Goal: Find contact information: Find contact information

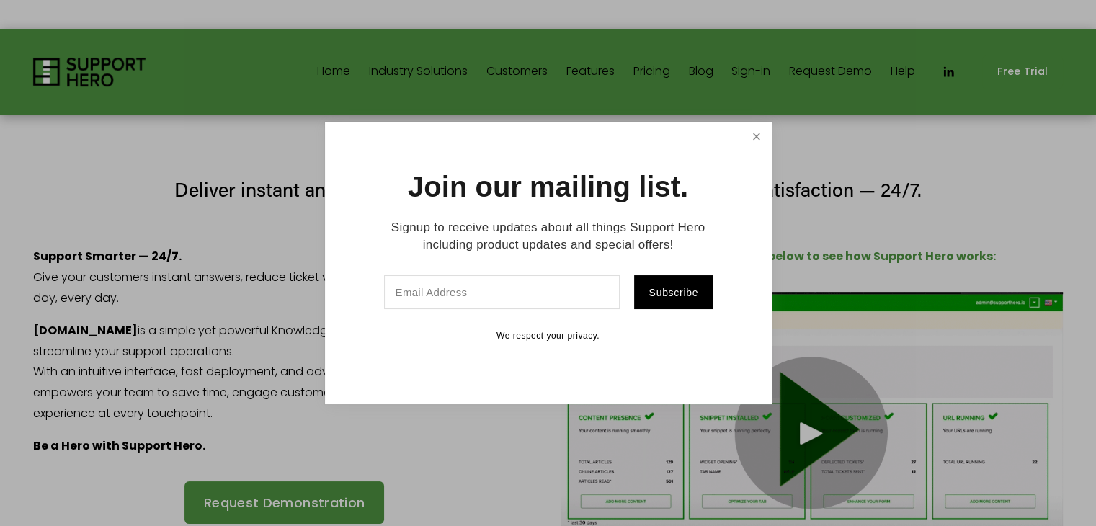
click at [758, 132] on link "Close" at bounding box center [756, 136] width 25 height 25
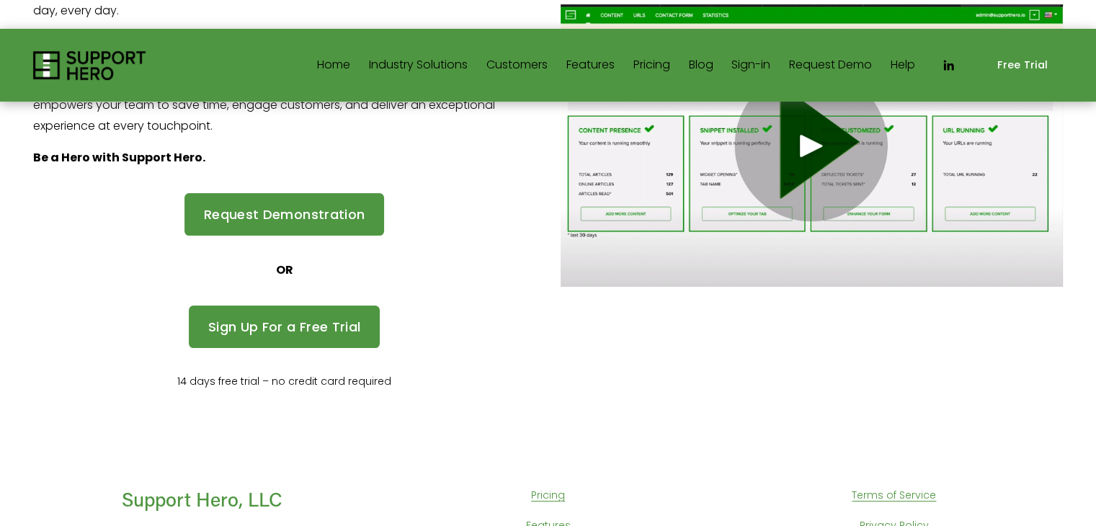
scroll to position [391, 0]
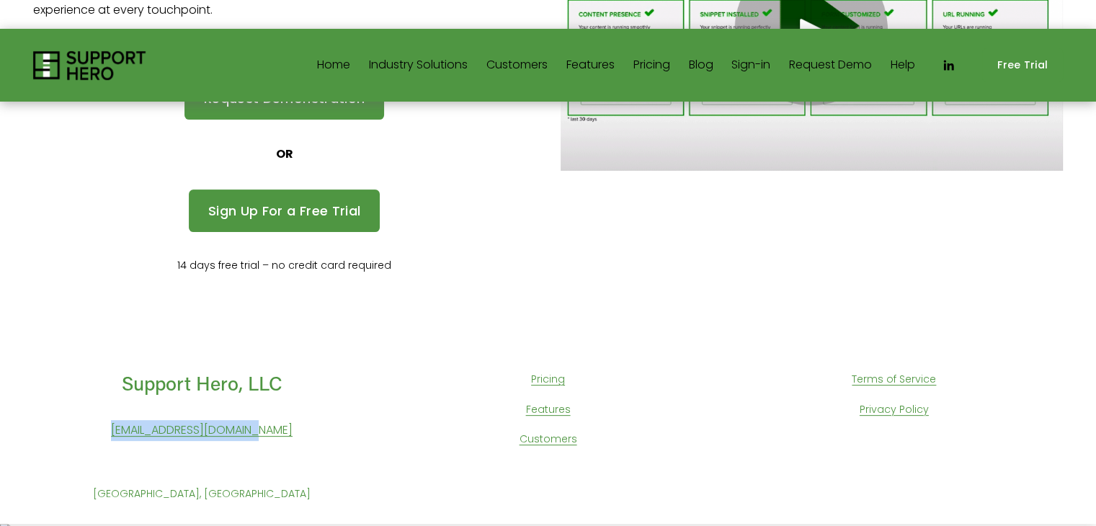
drag, startPoint x: 298, startPoint y: 433, endPoint x: 114, endPoint y: 430, distance: 183.8
click at [114, 430] on p "[EMAIL_ADDRESS][DOMAIN_NAME]" at bounding box center [202, 430] width 338 height 21
copy link "[EMAIL_ADDRESS][DOMAIN_NAME]"
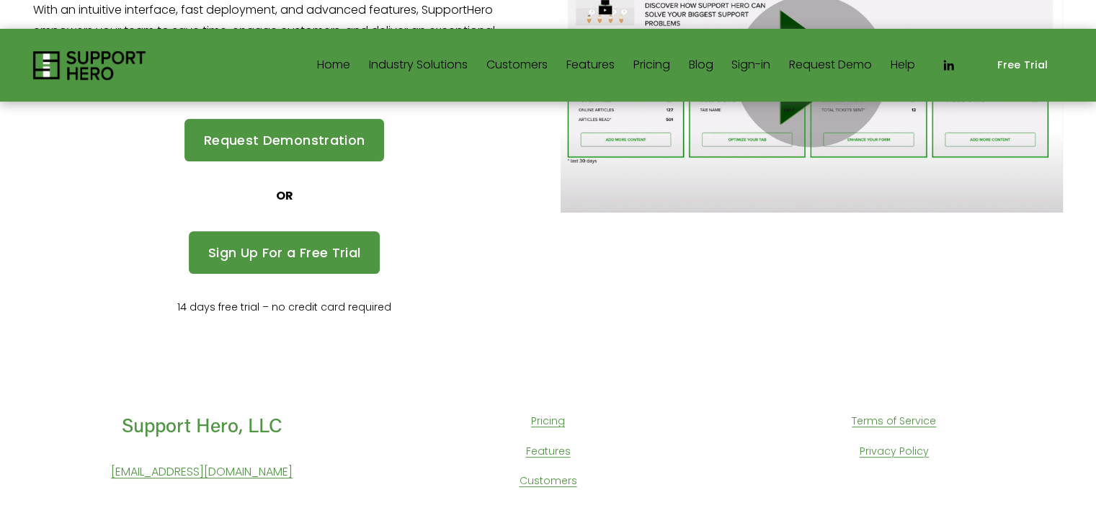
scroll to position [347, 0]
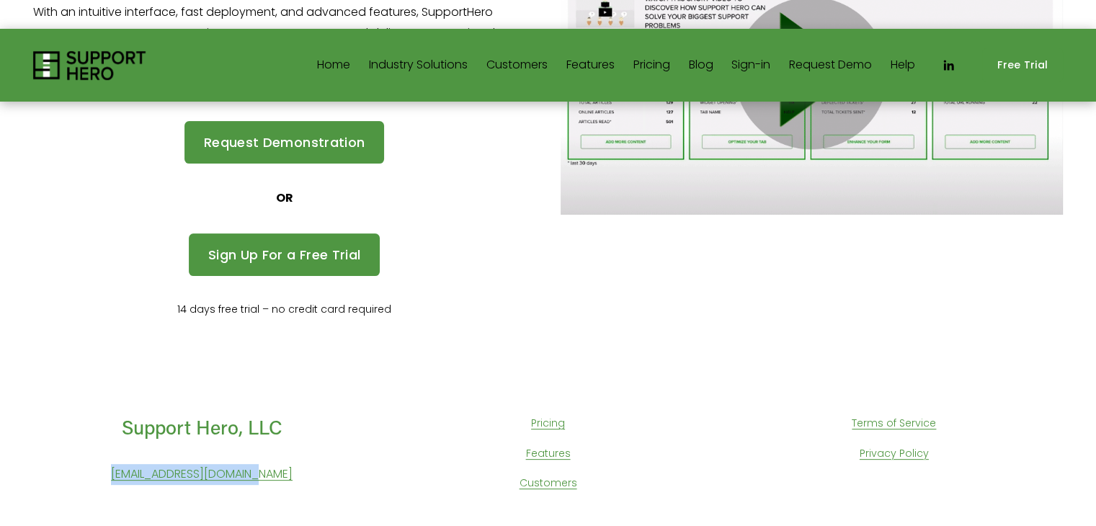
drag, startPoint x: 294, startPoint y: 474, endPoint x: 121, endPoint y: 468, distance: 173.1
click at [121, 468] on p "[EMAIL_ADDRESS][DOMAIN_NAME]" at bounding box center [202, 474] width 338 height 21
copy link "[EMAIL_ADDRESS][DOMAIN_NAME]"
